Goal: Task Accomplishment & Management: Manage account settings

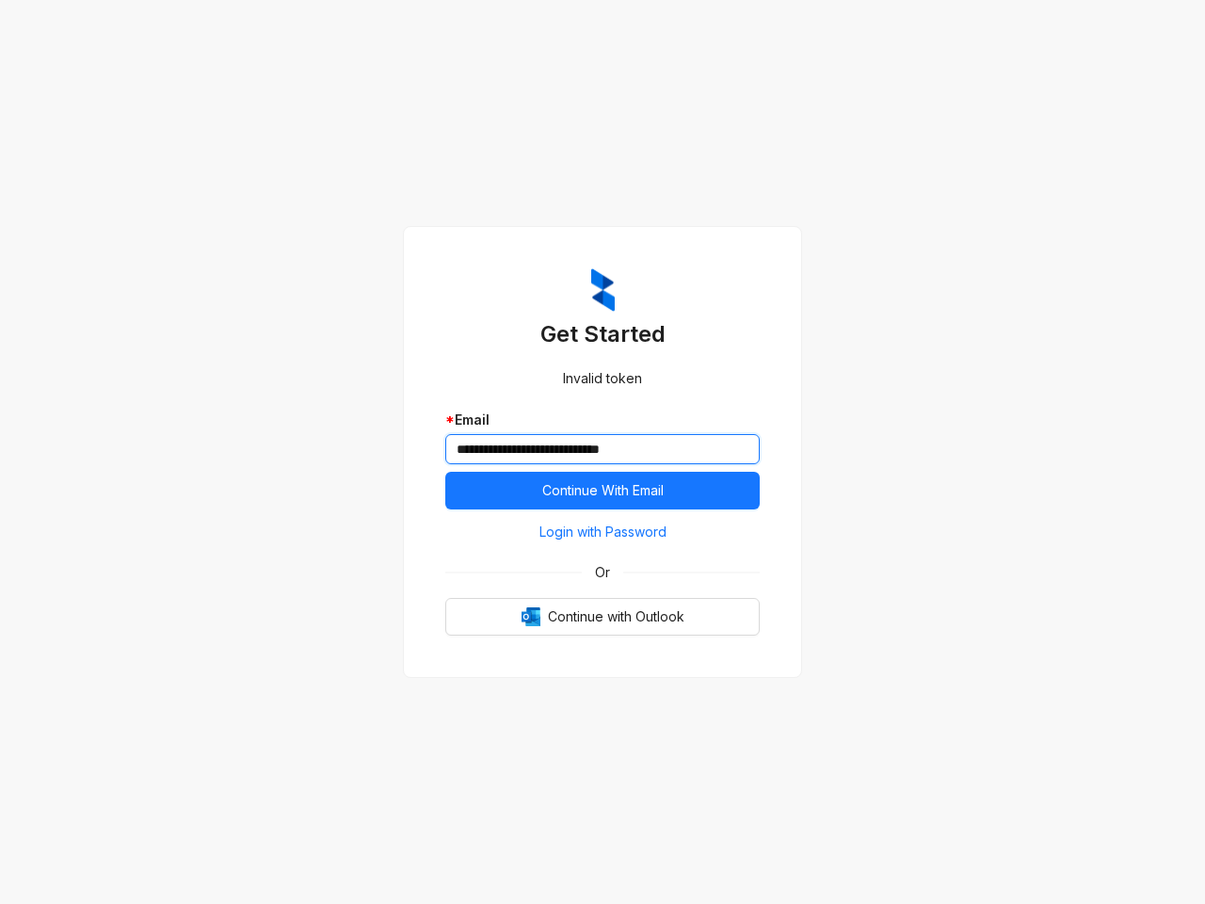
click at [603, 452] on input "**********" at bounding box center [602, 449] width 314 height 30
click at [603, 491] on span "Continue With Email" at bounding box center [602, 490] width 121 height 21
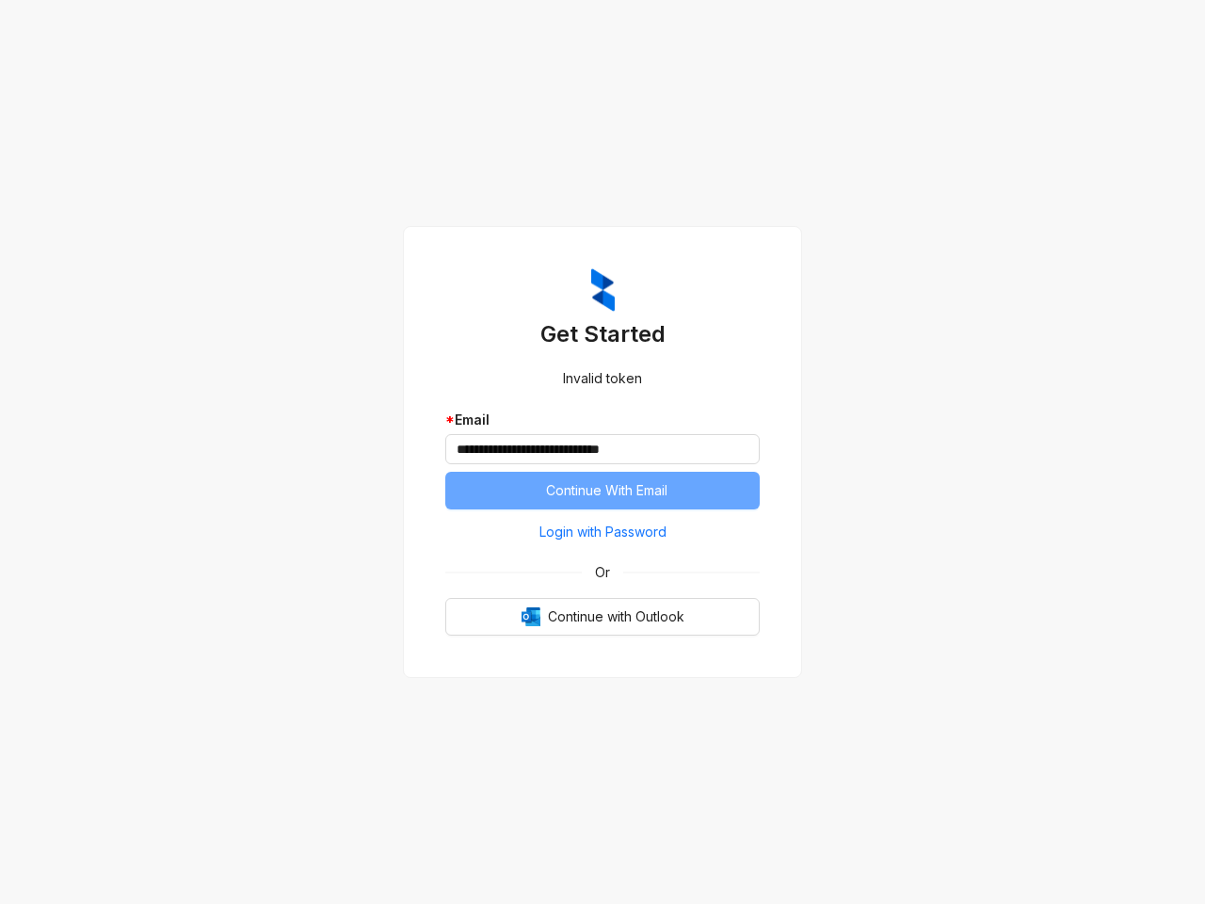
click at [603, 532] on span "Login with Password" at bounding box center [602, 532] width 127 height 21
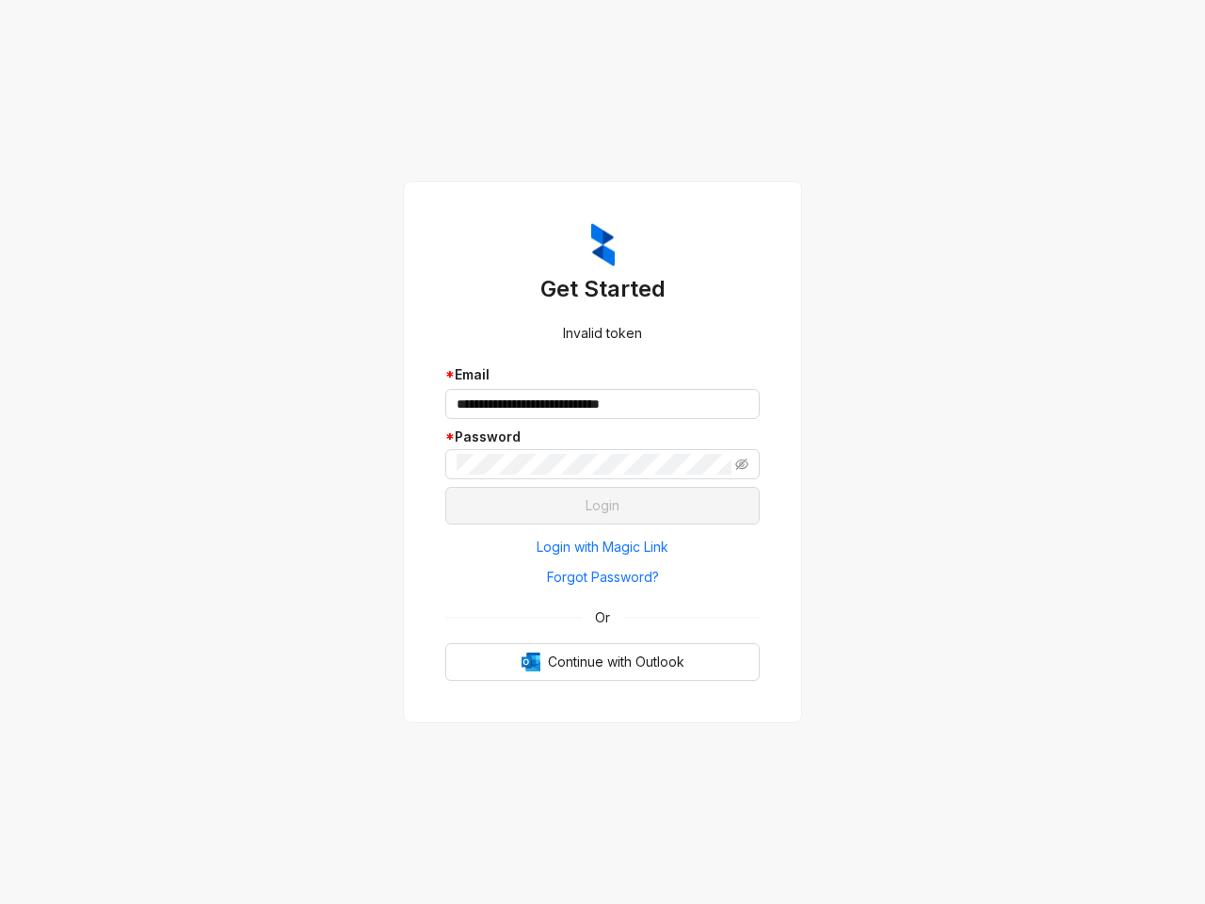
click at [603, 617] on span "Or" at bounding box center [602, 617] width 41 height 21
